Goal: Navigation & Orientation: Understand site structure

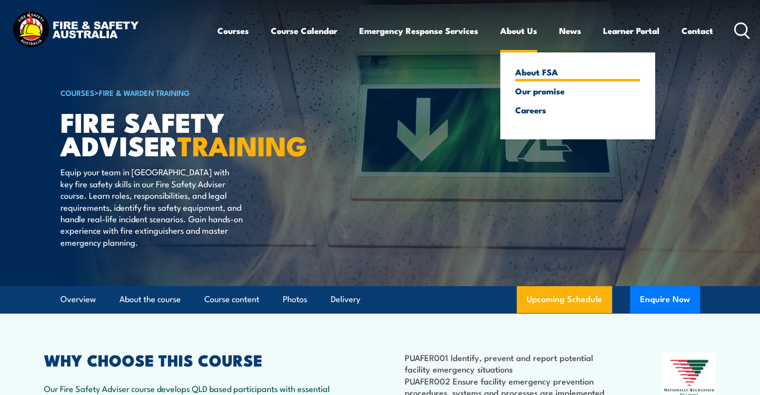
click at [535, 70] on link "About FSA" at bounding box center [577, 71] width 125 height 9
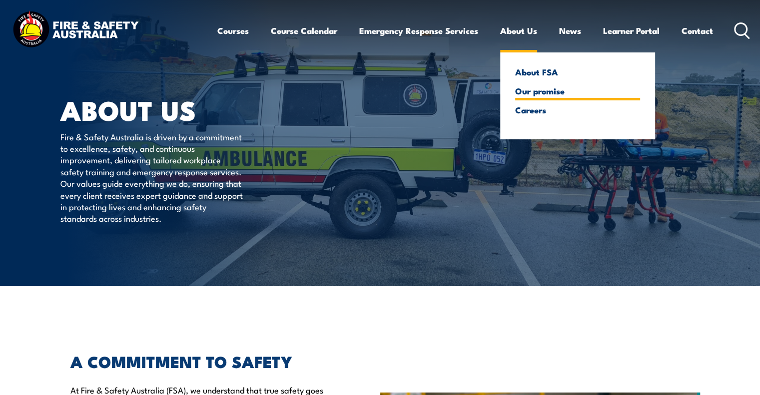
click at [546, 91] on link "Our promise" at bounding box center [577, 90] width 125 height 9
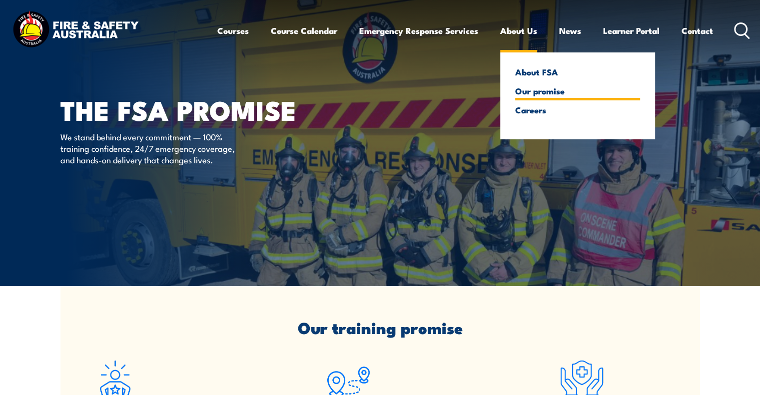
click at [532, 92] on link "Our promise" at bounding box center [577, 90] width 125 height 9
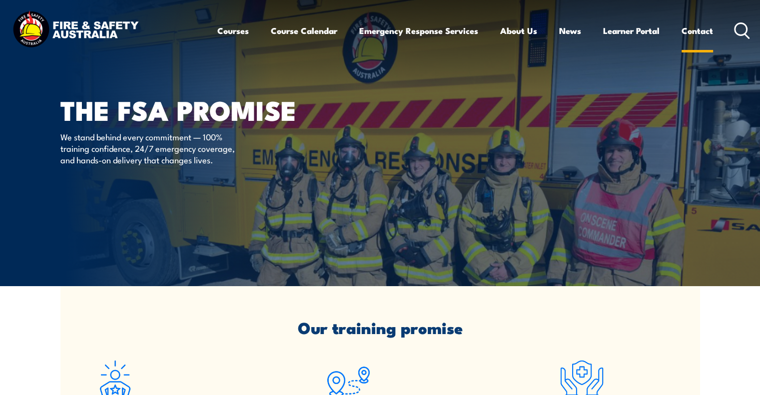
click at [706, 32] on link "Contact" at bounding box center [697, 30] width 31 height 26
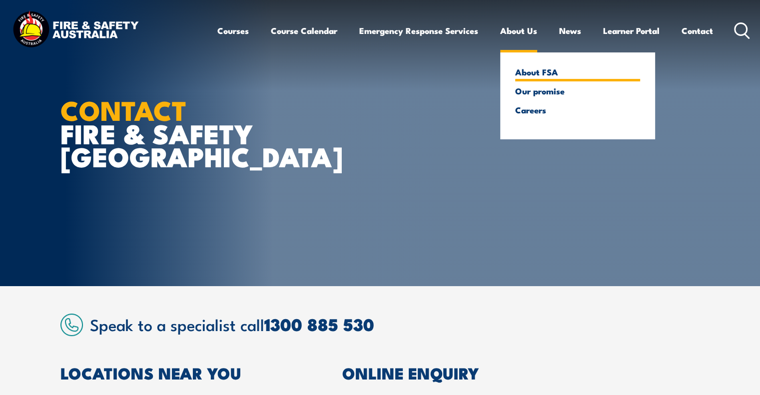
drag, startPoint x: 527, startPoint y: 69, endPoint x: 319, endPoint y: 146, distance: 221.7
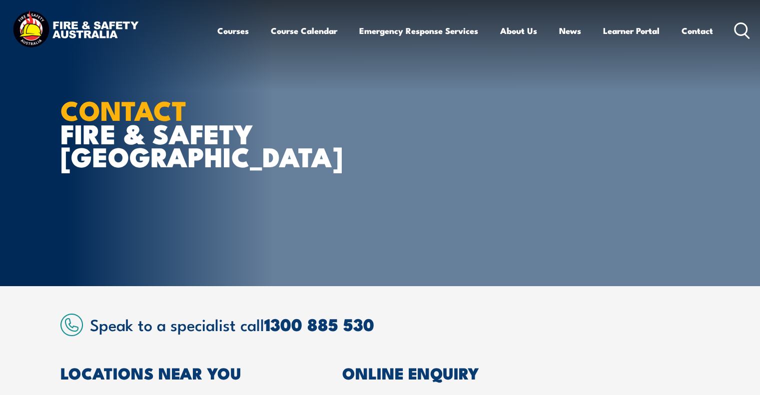
click at [0, 0] on link "About FSA" at bounding box center [0, 0] width 0 height 0
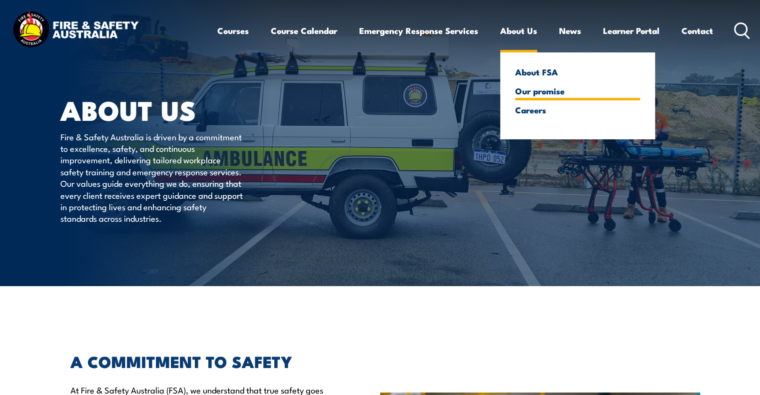
click at [540, 90] on link "Our promise" at bounding box center [577, 90] width 125 height 9
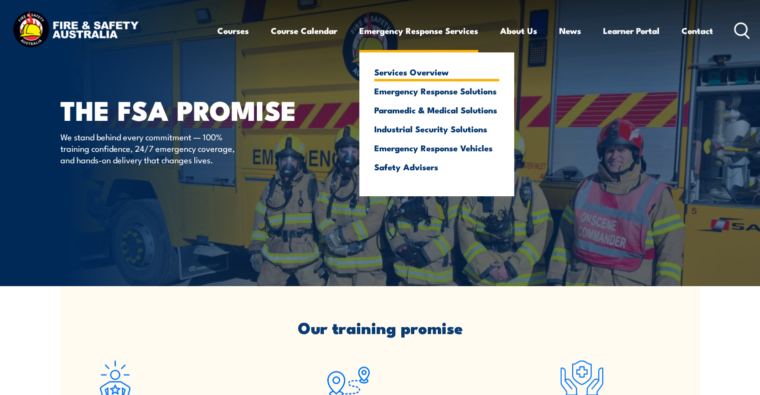
click at [401, 73] on link "Services Overview" at bounding box center [436, 71] width 125 height 9
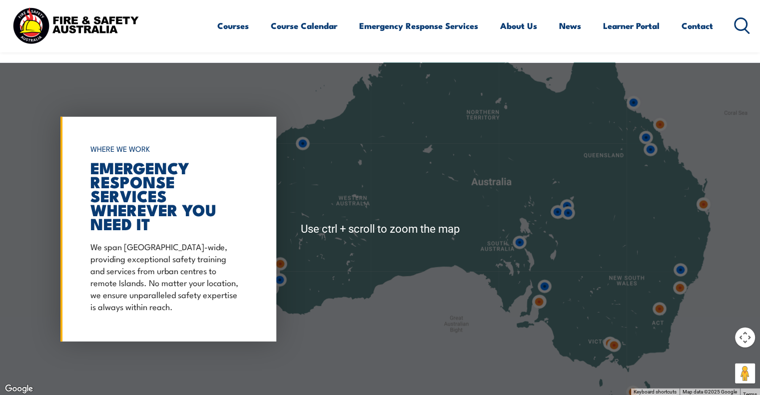
scroll to position [2849, 0]
